Goal: Information Seeking & Learning: Learn about a topic

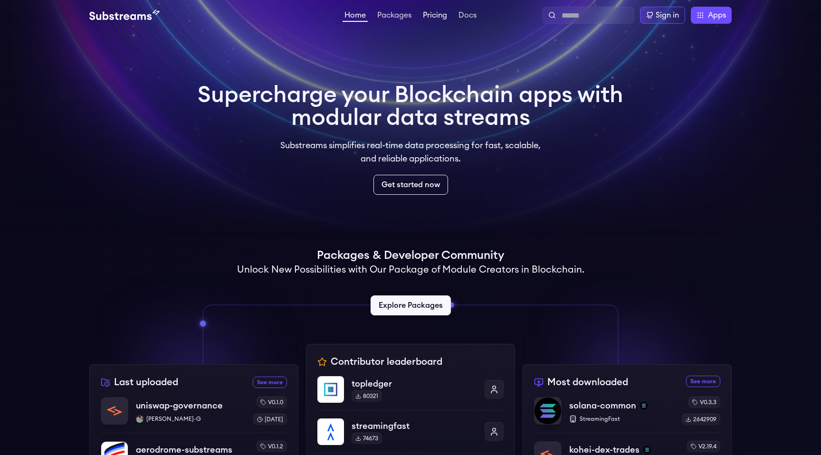
click at [444, 13] on link "Pricing" at bounding box center [435, 16] width 28 height 10
click at [373, 97] on h1 "Supercharge your Blockchain apps with modular data streams" at bounding box center [411, 107] width 426 height 46
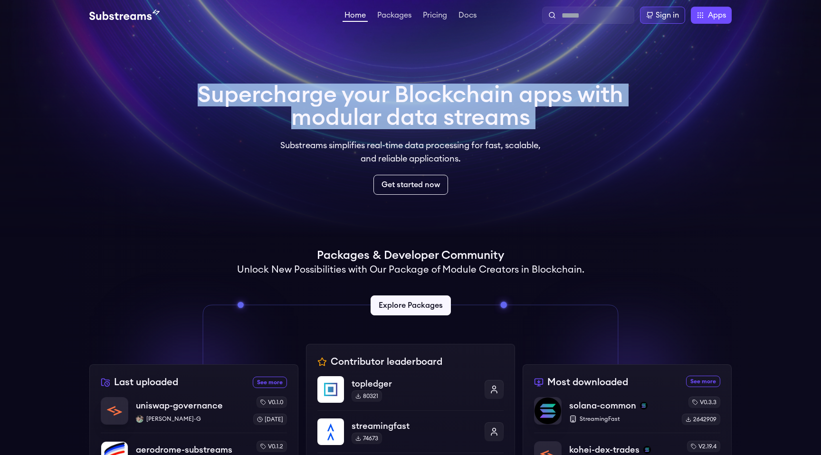
click at [373, 97] on h1 "Supercharge your Blockchain apps with modular data streams" at bounding box center [411, 107] width 426 height 46
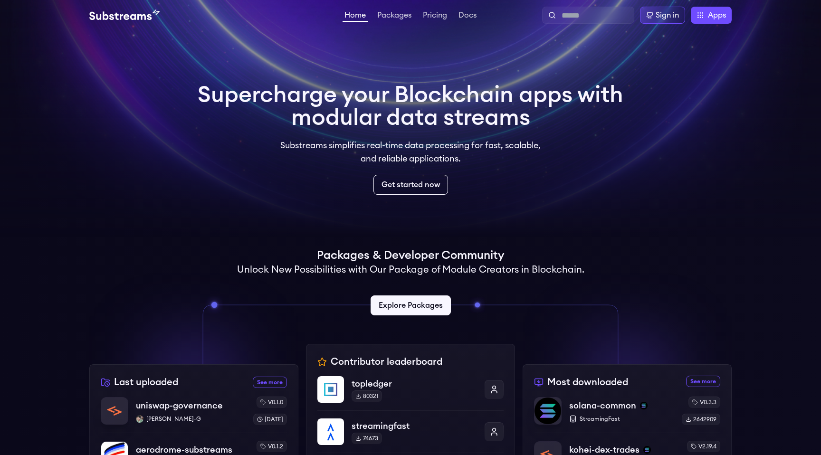
click at [373, 97] on h1 "Supercharge your Blockchain apps with modular data streams" at bounding box center [411, 107] width 426 height 46
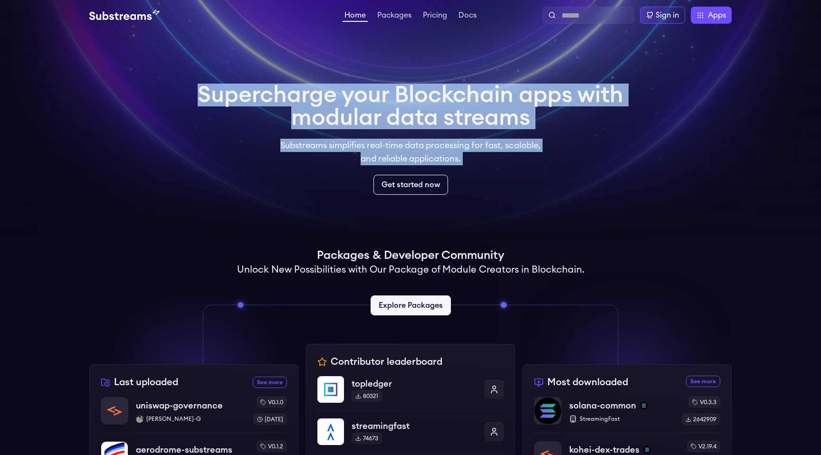
drag, startPoint x: 373, startPoint y: 97, endPoint x: 407, endPoint y: 161, distance: 73.2
click at [407, 161] on div "Supercharge your Blockchain apps with modular data streams Substreams simplifie…" at bounding box center [411, 139] width 426 height 111
click at [407, 161] on p "Substreams simplifies real-time data processing for fast, scalable, and reliabl…" at bounding box center [411, 152] width 274 height 27
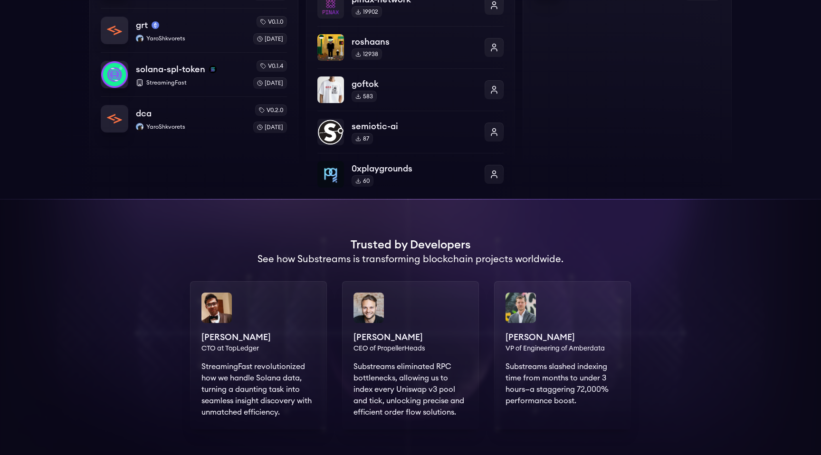
scroll to position [648, 0]
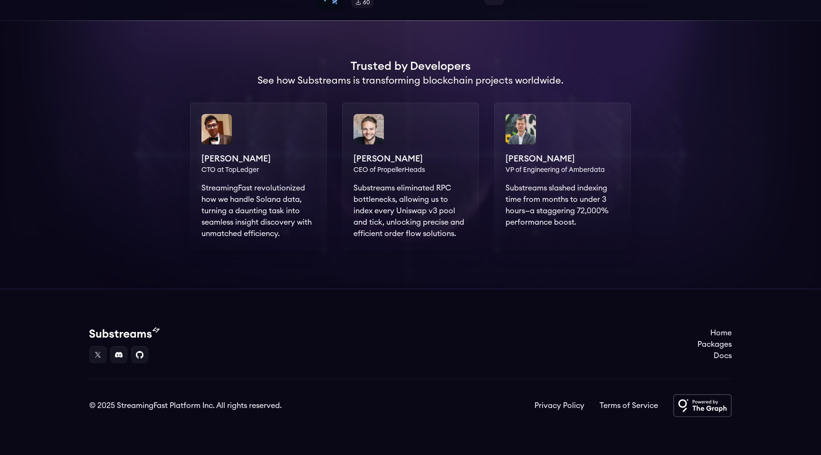
click at [553, 196] on div "[PERSON_NAME] VP of Engineering of Amberdata Substreams slashed indexing time f…" at bounding box center [562, 177] width 137 height 148
